Goal: Task Accomplishment & Management: Use online tool/utility

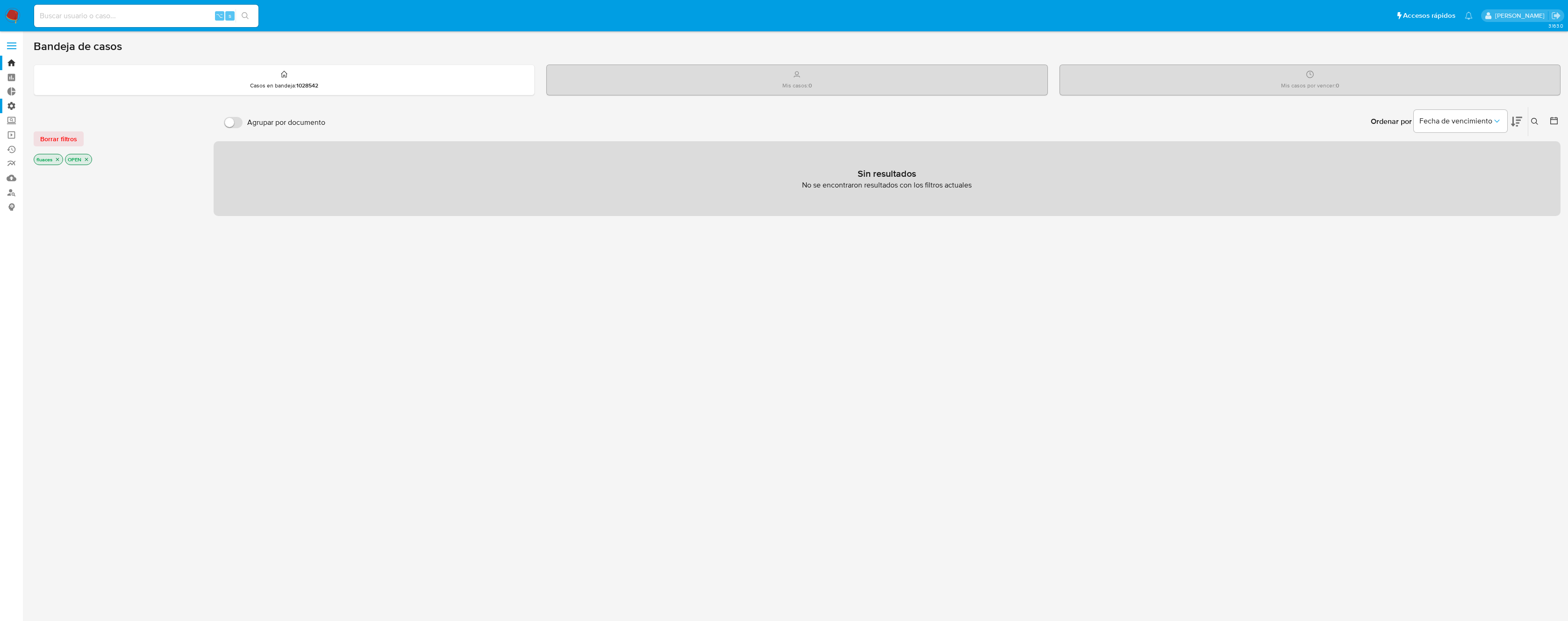
click at [10, 107] on label "Administración" at bounding box center [55, 106] width 111 height 15
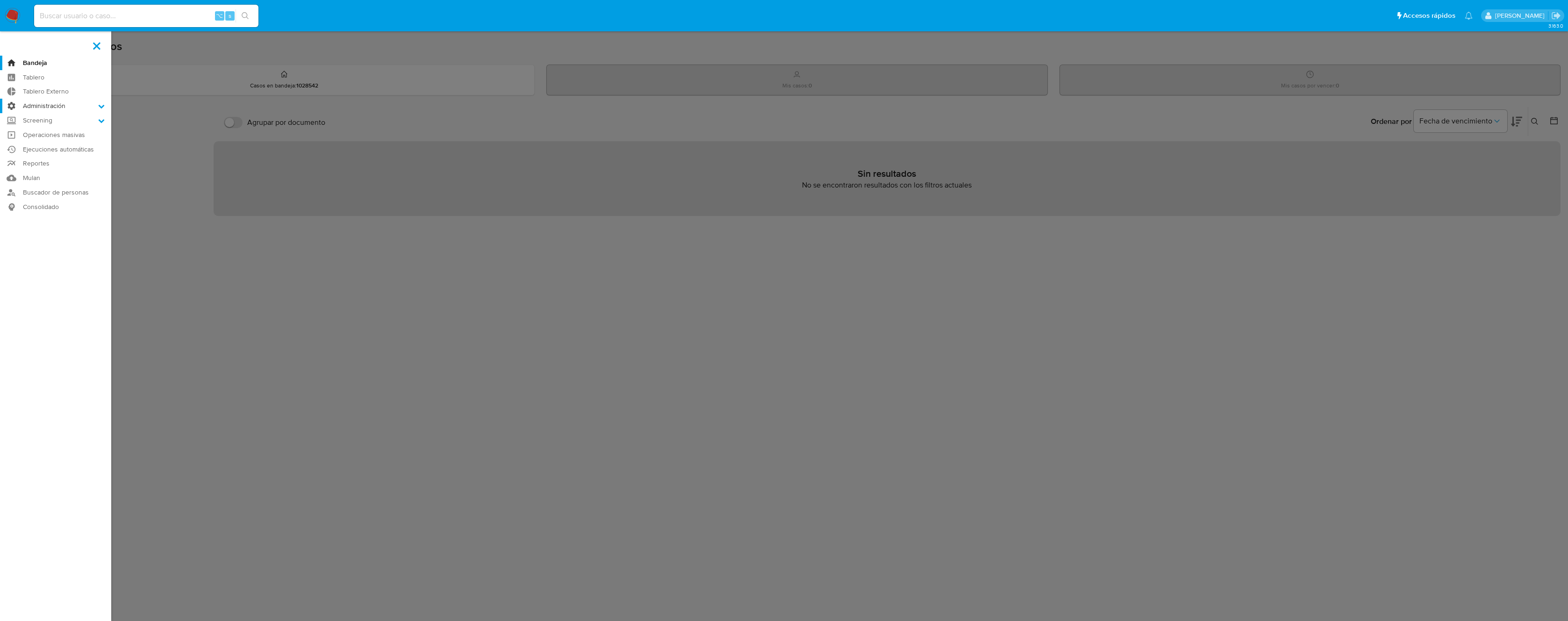
click at [0, 0] on input "Administración" at bounding box center [0, 0] width 0 height 0
click at [45, 118] on link "Reglas" at bounding box center [55, 119] width 111 height 12
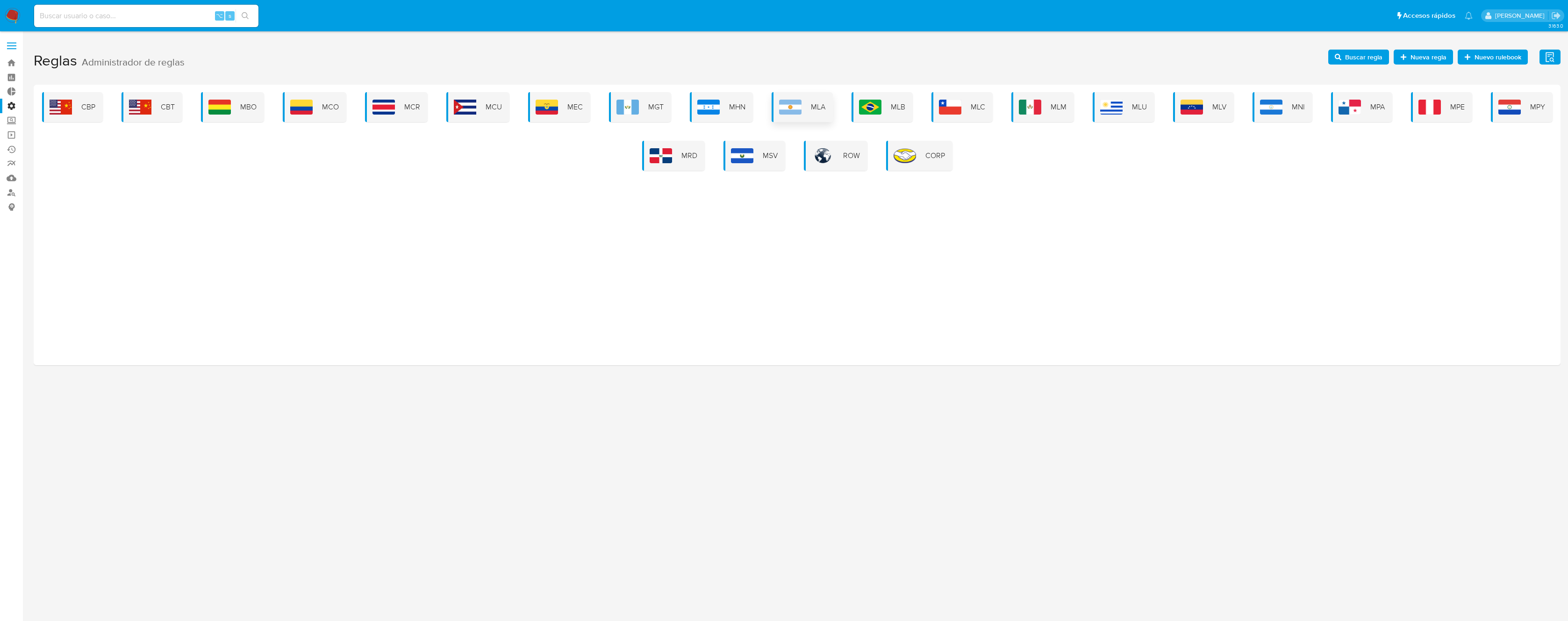
click at [800, 107] on img at bounding box center [790, 107] width 23 height 15
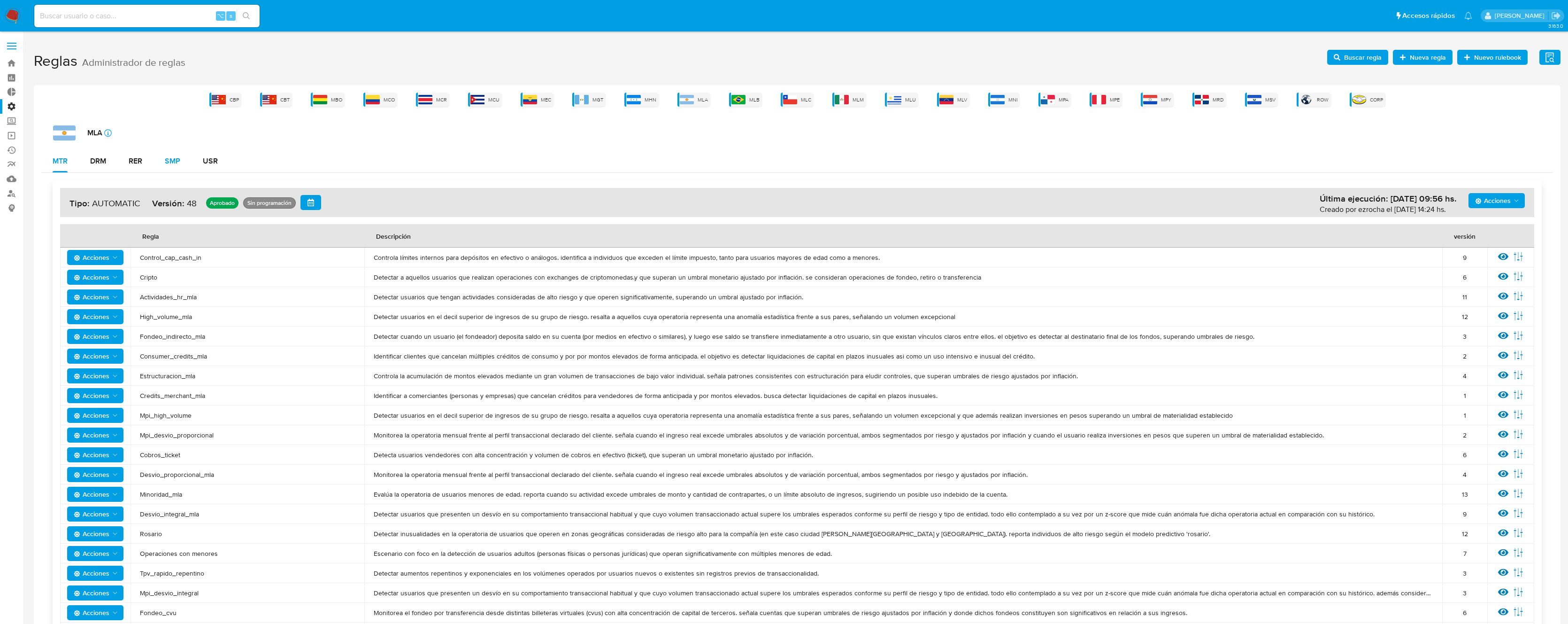
click at [174, 161] on div "SMP" at bounding box center [172, 161] width 15 height 7
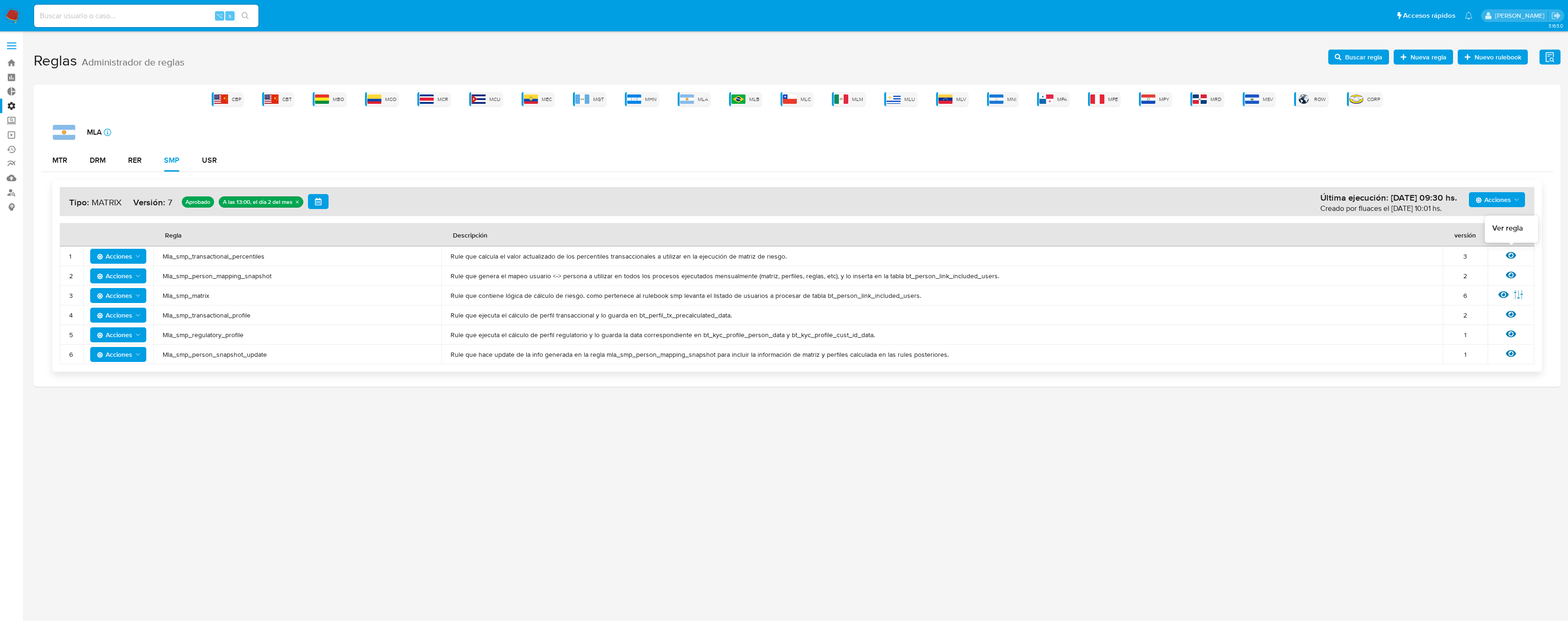
click at [1513, 254] on icon at bounding box center [1511, 255] width 10 height 10
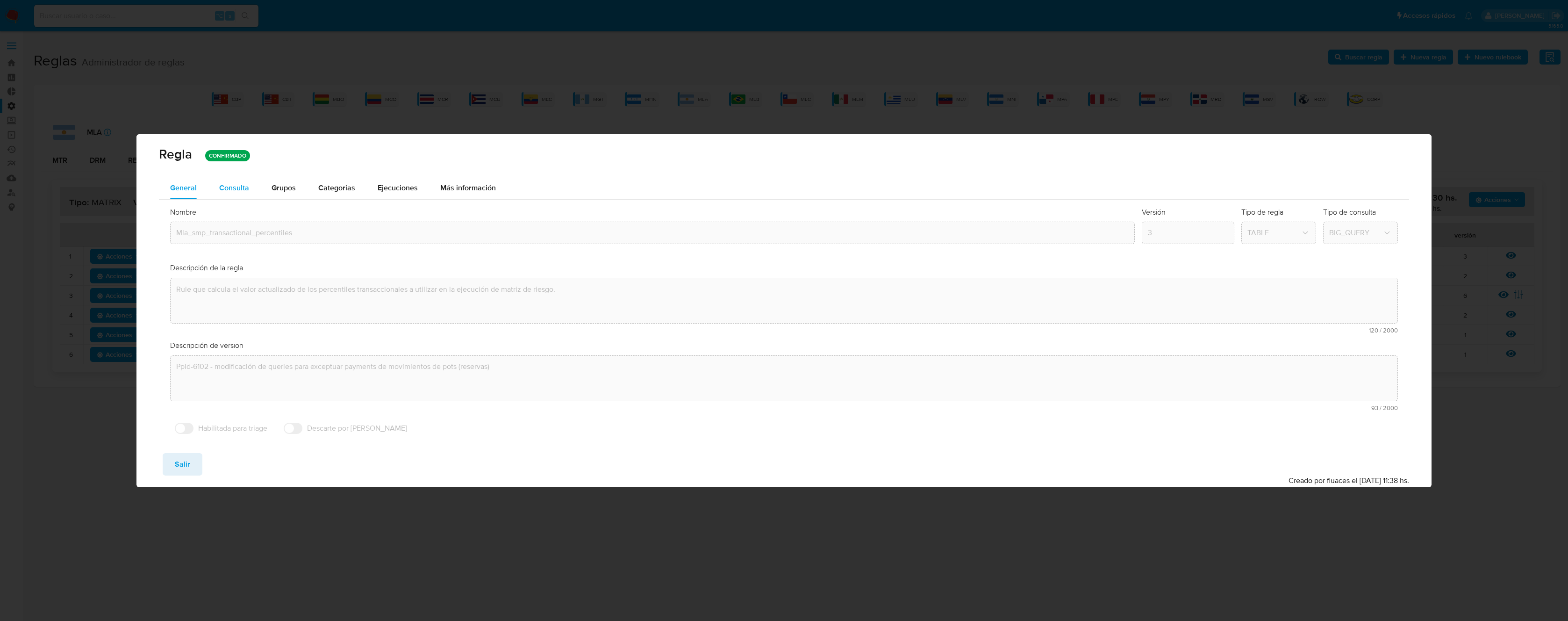
click at [242, 195] on div "Consulta" at bounding box center [234, 188] width 30 height 23
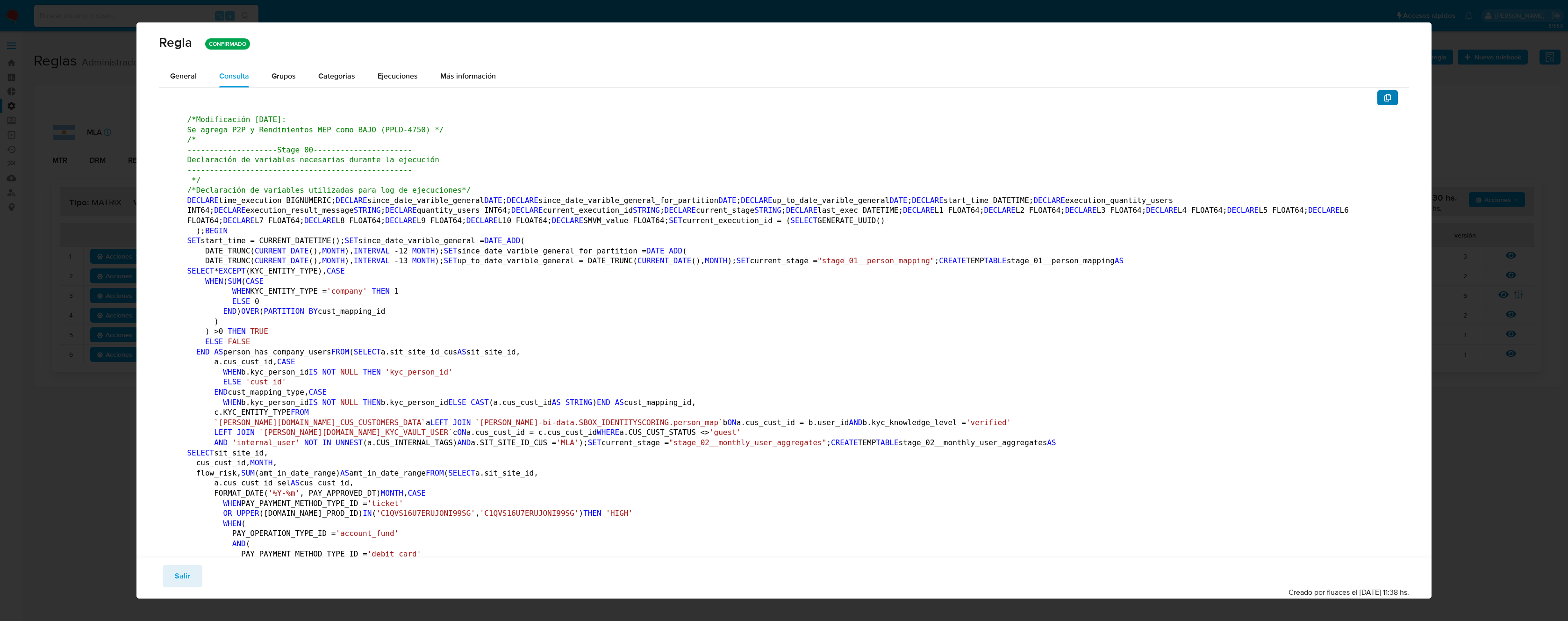
click at [1384, 101] on icon "button" at bounding box center [1387, 97] width 7 height 7
